Goal: Transaction & Acquisition: Purchase product/service

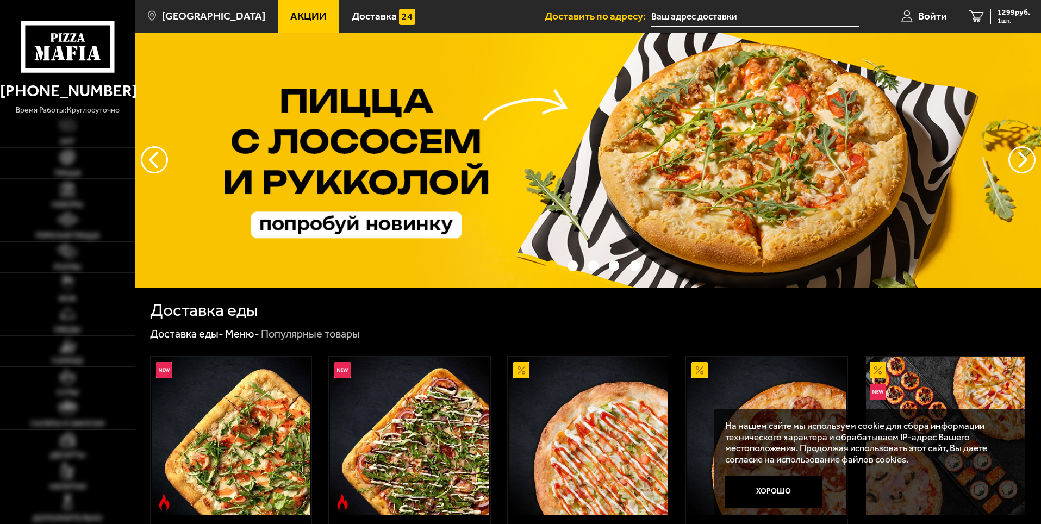
scroll to position [109, 0]
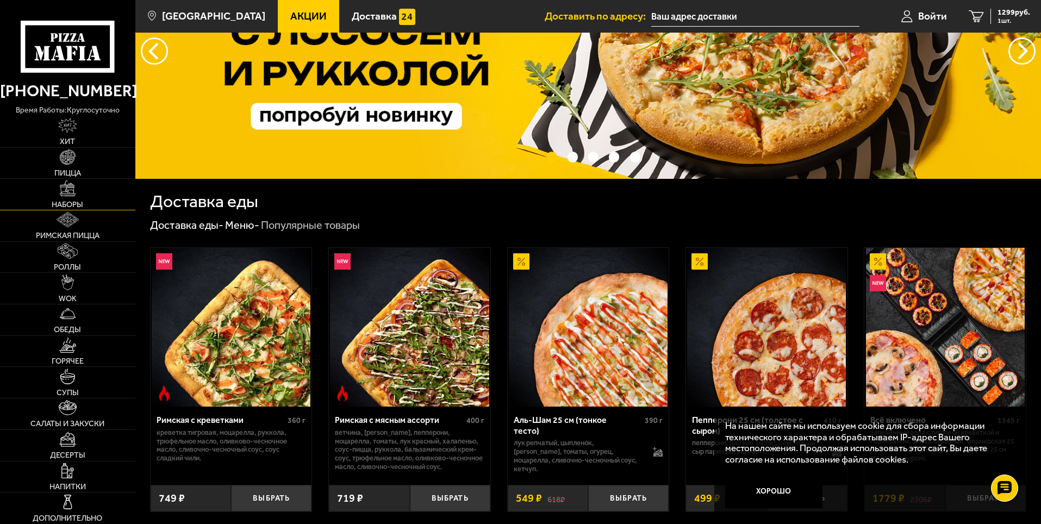
click at [70, 196] on img at bounding box center [67, 188] width 15 height 15
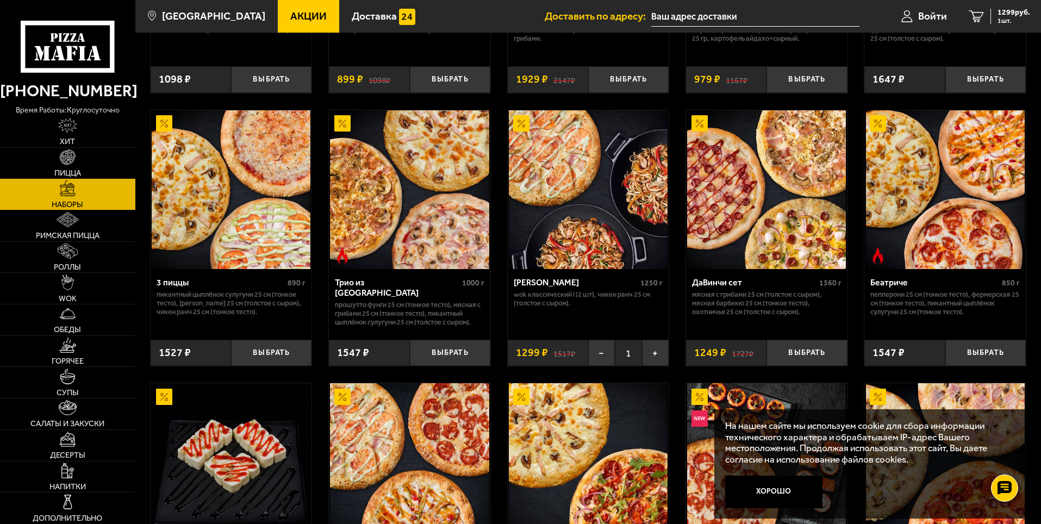
scroll to position [272, 0]
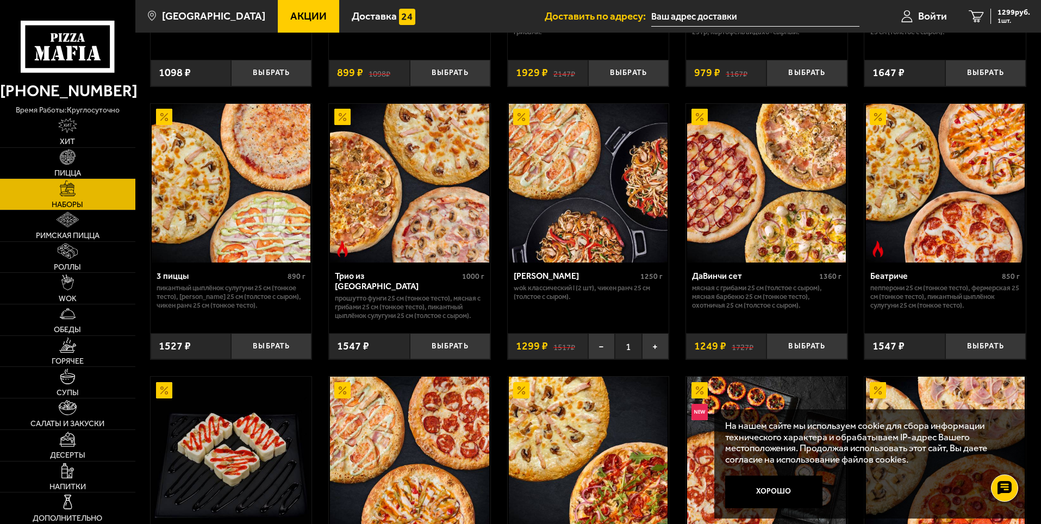
click at [581, 186] on img at bounding box center [588, 183] width 159 height 159
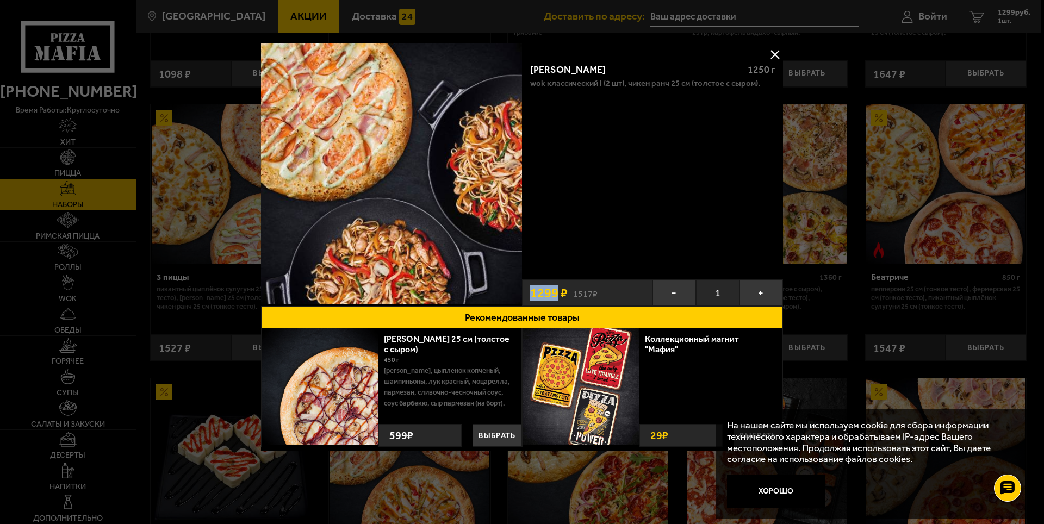
drag, startPoint x: 530, startPoint y: 293, endPoint x: 558, endPoint y: 296, distance: 28.0
click at [558, 296] on span "1299 ₽" at bounding box center [549, 293] width 38 height 13
click at [567, 207] on div "[PERSON_NAME] 1250 г Wok классический L (2 шт), Чикен Ранч 25 см (толстое с сыр…" at bounding box center [652, 164] width 261 height 220
drag, startPoint x: 535, startPoint y: 297, endPoint x: 559, endPoint y: 293, distance: 24.8
click at [559, 293] on span "1299 ₽" at bounding box center [549, 293] width 38 height 13
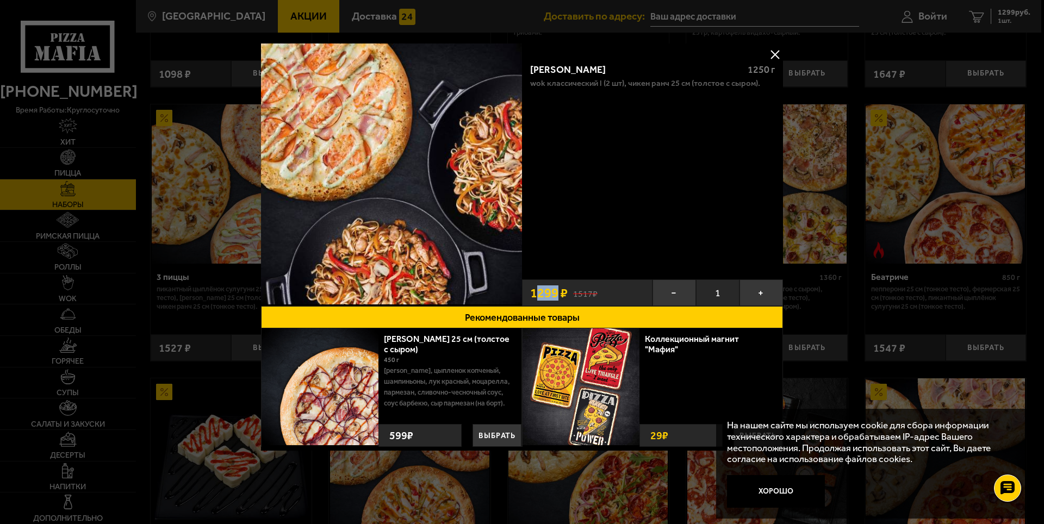
click at [536, 296] on span "1299 ₽" at bounding box center [549, 293] width 38 height 13
drag, startPoint x: 530, startPoint y: 296, endPoint x: 563, endPoint y: 298, distance: 33.8
click at [563, 298] on div "1517 ₽ 1299 ₽" at bounding box center [587, 293] width 131 height 27
click at [539, 290] on span "1299 ₽" at bounding box center [549, 293] width 38 height 13
drag, startPoint x: 532, startPoint y: 292, endPoint x: 559, endPoint y: 299, distance: 28.0
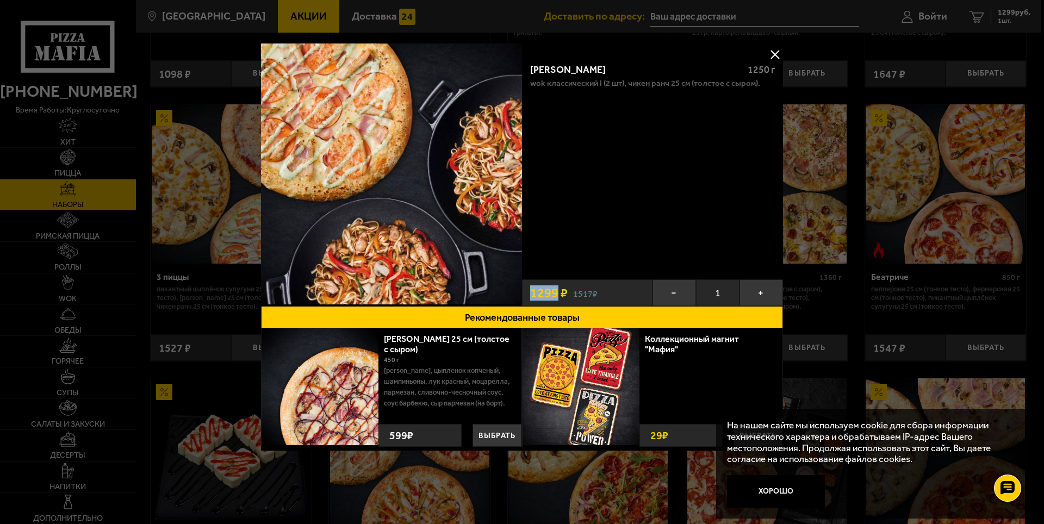
click at [559, 299] on span "1299 ₽" at bounding box center [549, 293] width 38 height 13
click at [776, 50] on button at bounding box center [775, 54] width 16 height 16
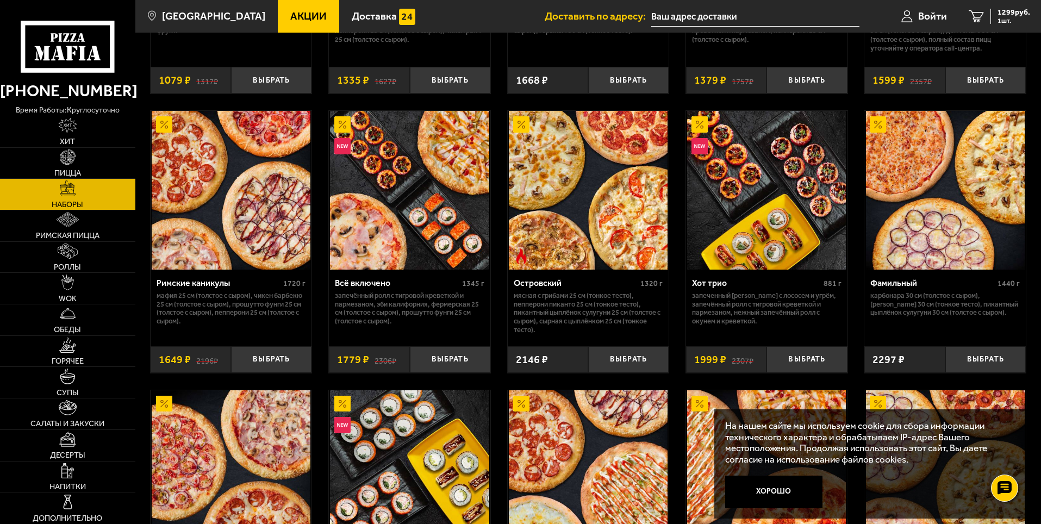
scroll to position [816, 0]
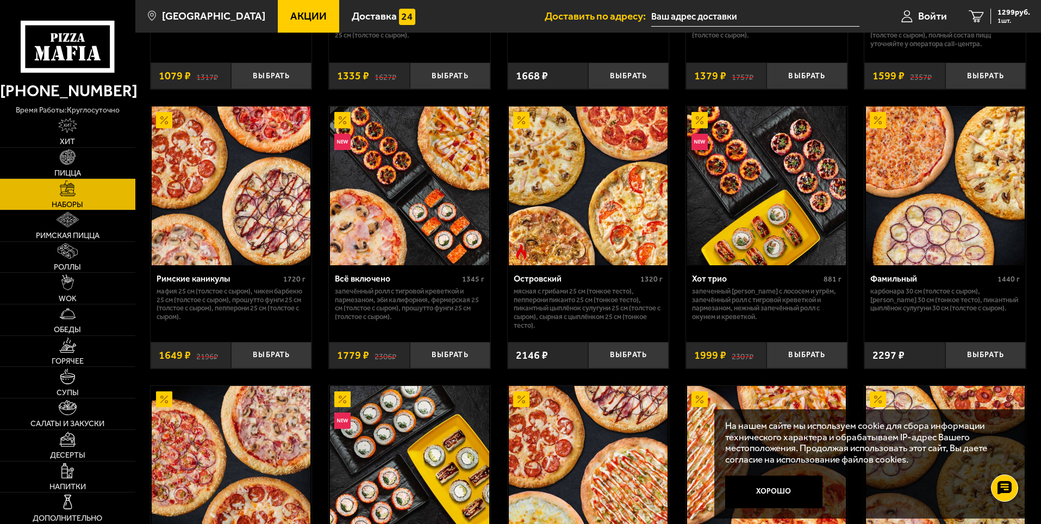
click at [705, 287] on div "Хот трио 881 г" at bounding box center [767, 280] width 150 height 13
drag, startPoint x: 690, startPoint y: 284, endPoint x: 720, endPoint y: 294, distance: 31.5
click at [720, 294] on div "Хот трио 881 г Запеченный [PERSON_NAME] с лососем и угрём, Запечённый ролл с ти…" at bounding box center [767, 299] width 162 height 69
click at [748, 331] on div "Хот трио 881 г Запеченный [PERSON_NAME] с лососем и угрём, Запечённый ролл с ти…" at bounding box center [767, 299] width 162 height 69
drag, startPoint x: 703, startPoint y: 361, endPoint x: 722, endPoint y: 361, distance: 18.5
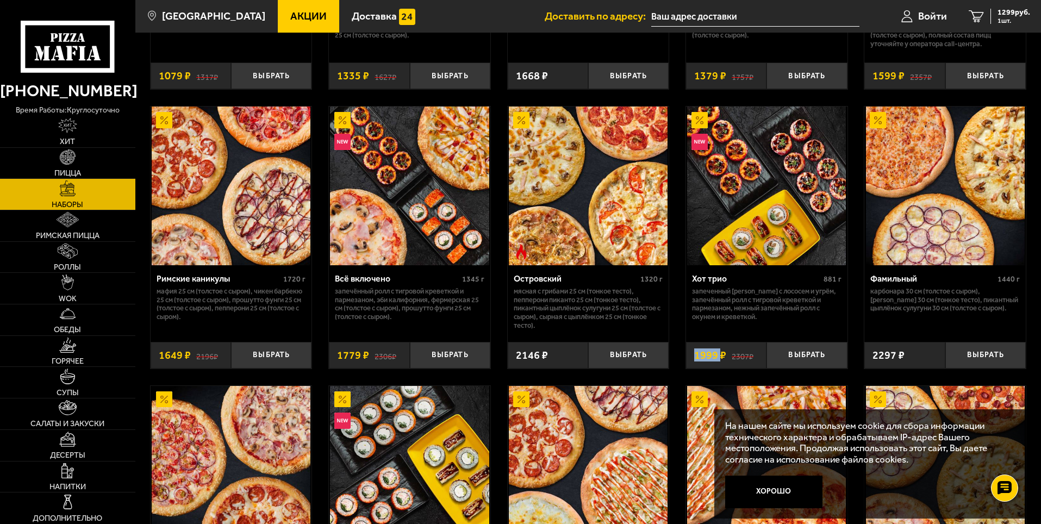
click at [722, 361] on div "2307 ₽ 1999 ₽" at bounding box center [726, 355] width 80 height 27
click at [762, 311] on p "Запеченный [PERSON_NAME] с лососем и угрём, Запечённый ролл с тигровой креветко…" at bounding box center [767, 304] width 150 height 35
drag, startPoint x: 693, startPoint y: 355, endPoint x: 760, endPoint y: 332, distance: 70.5
click at [725, 361] on div "2307 ₽ 1999 ₽" at bounding box center [726, 355] width 80 height 27
click at [749, 305] on p "Запеченный [PERSON_NAME] с лососем и угрём, Запечённый ролл с тигровой креветко…" at bounding box center [767, 304] width 150 height 35
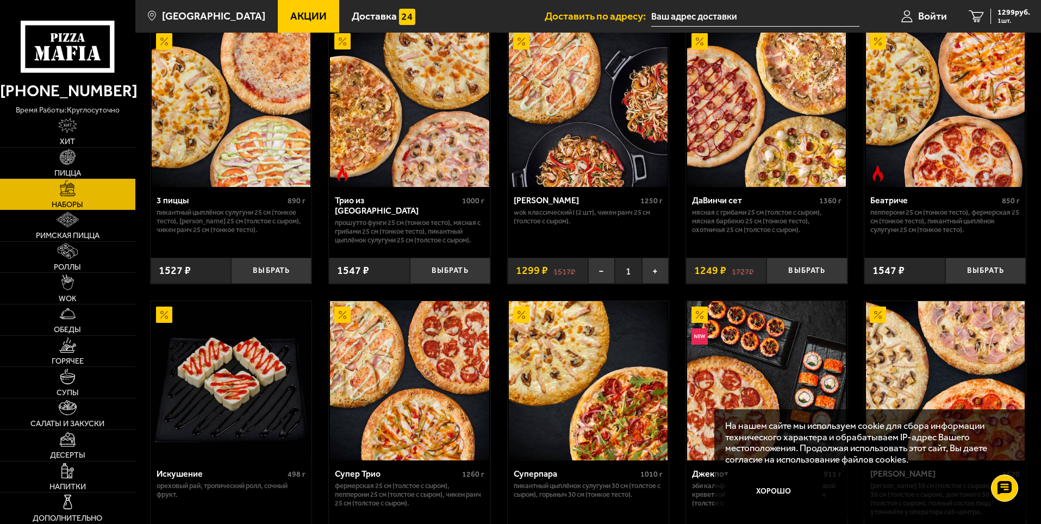
scroll to position [435, 0]
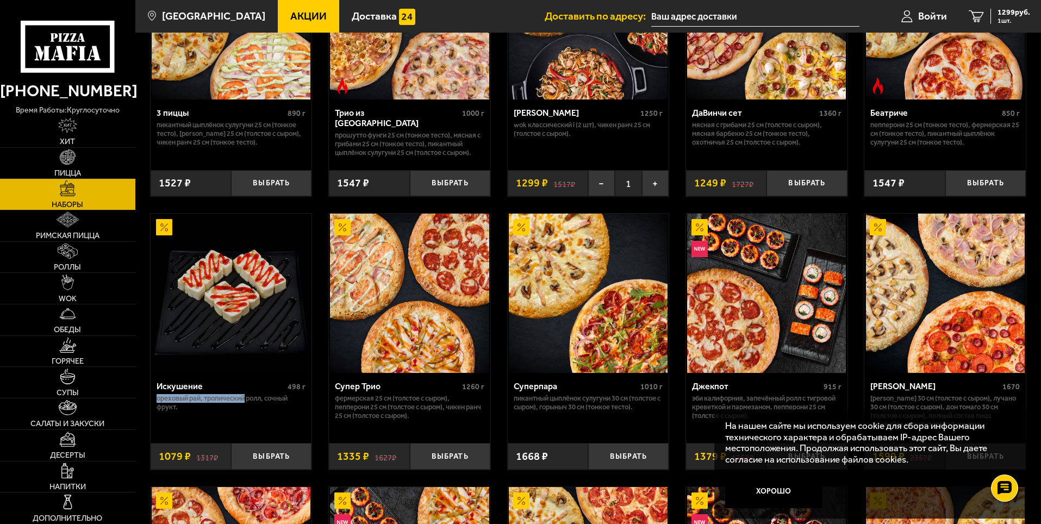
drag, startPoint x: 172, startPoint y: 401, endPoint x: 245, endPoint y: 401, distance: 73.4
click at [245, 401] on div "Искушение 498 г Ореховый рай, Тропический ролл, Сочный фрукт." at bounding box center [232, 404] width 162 height 63
click at [282, 402] on p "Ореховый рай, Тропический ролл, Сочный фрукт." at bounding box center [232, 402] width 150 height 17
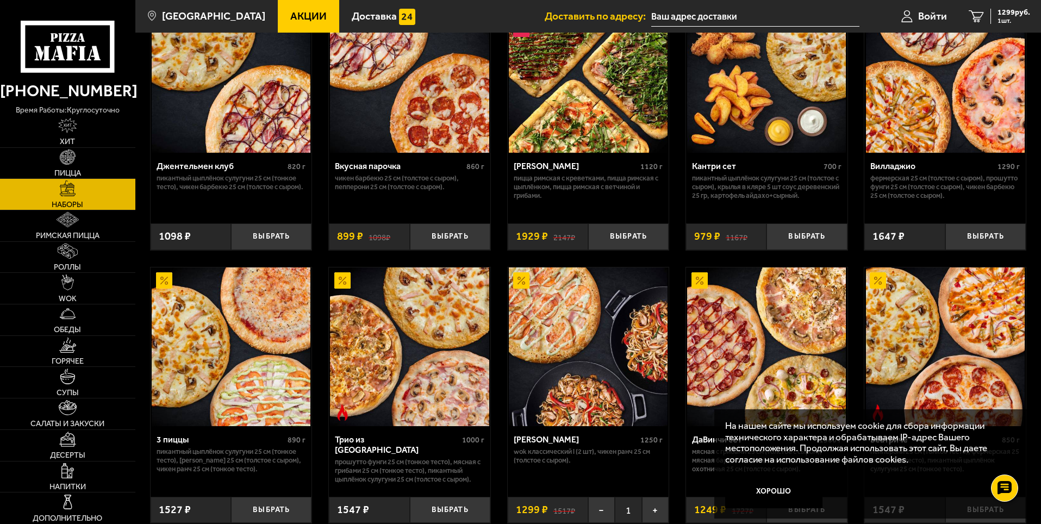
scroll to position [163, 0]
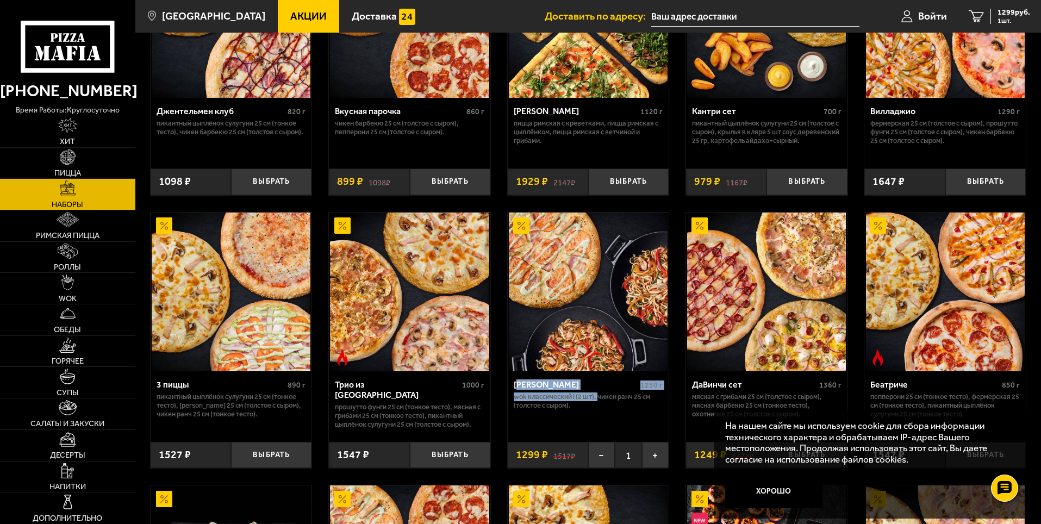
drag, startPoint x: 574, startPoint y: 399, endPoint x: 599, endPoint y: 402, distance: 24.7
click at [599, 402] on div "[PERSON_NAME] 1250 г Wok классический L (2 шт), Чикен Ранч 25 см (толстое с сыр…" at bounding box center [589, 402] width 162 height 63
click at [520, 387] on div "[PERSON_NAME]" at bounding box center [576, 385] width 125 height 10
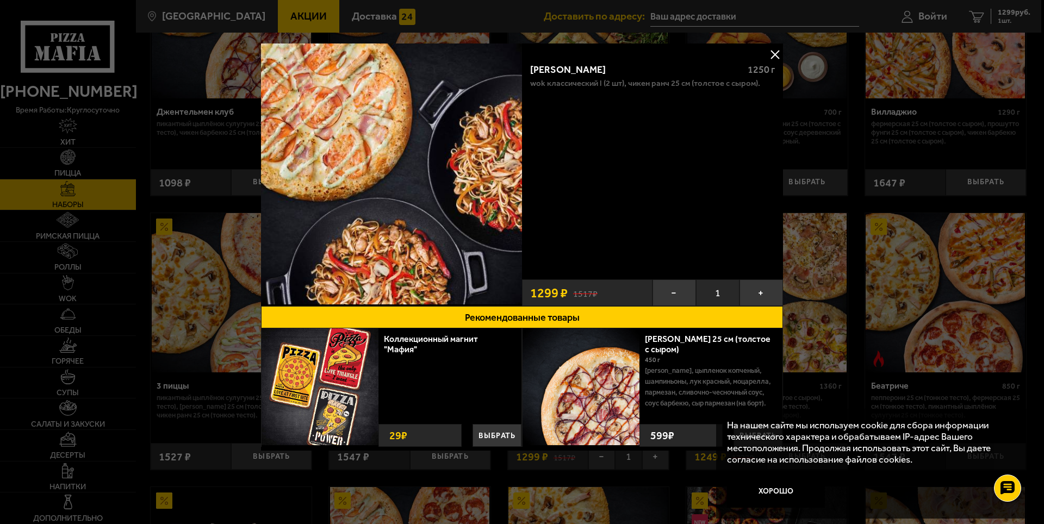
click at [908, 297] on div at bounding box center [522, 262] width 1044 height 524
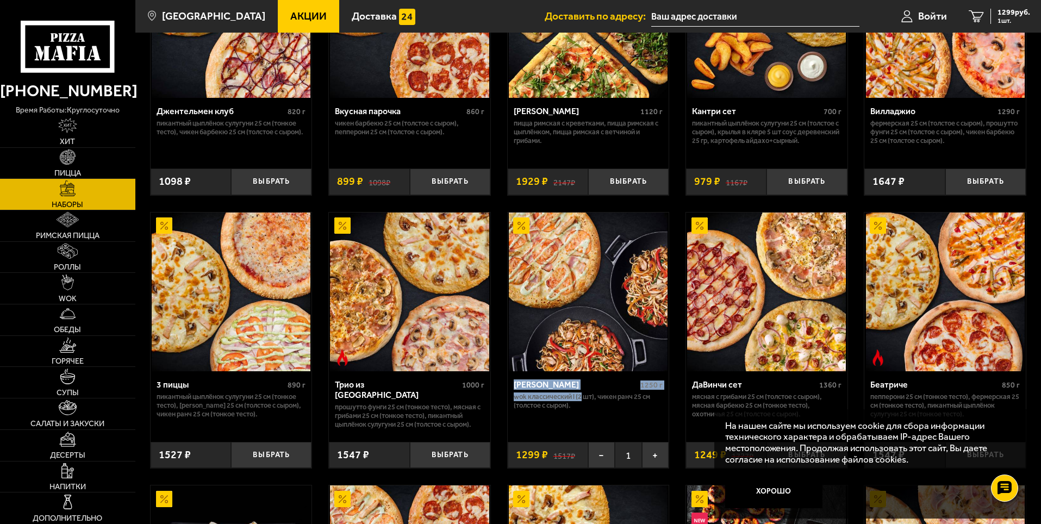
drag, startPoint x: 514, startPoint y: 387, endPoint x: 589, endPoint y: 404, distance: 77.0
click at [582, 399] on div "[PERSON_NAME] 1250 г Wok классический L (2 шт), Чикен Ранч 25 см (толстое с сыр…" at bounding box center [589, 402] width 162 height 63
click at [84, 251] on link "Роллы" at bounding box center [67, 257] width 135 height 31
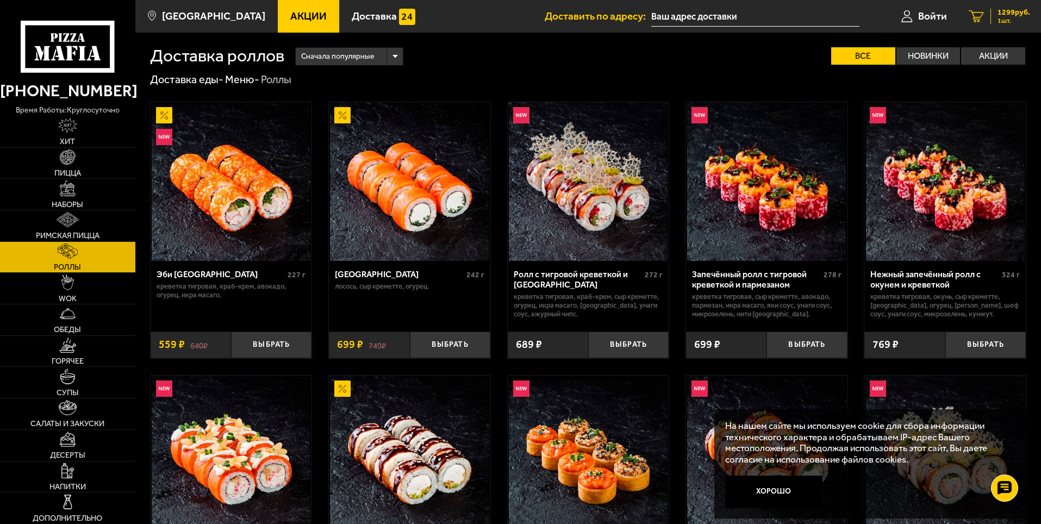
click at [997, 16] on div "1299 руб. 1 шт." at bounding box center [1011, 16] width 40 height 15
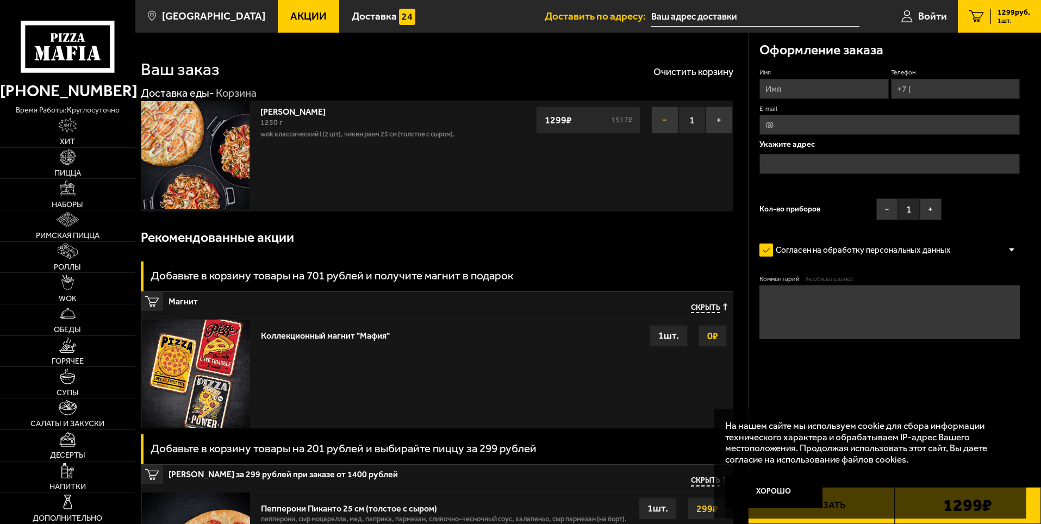
click at [663, 116] on button "−" at bounding box center [665, 120] width 27 height 27
